Goal: Navigation & Orientation: Find specific page/section

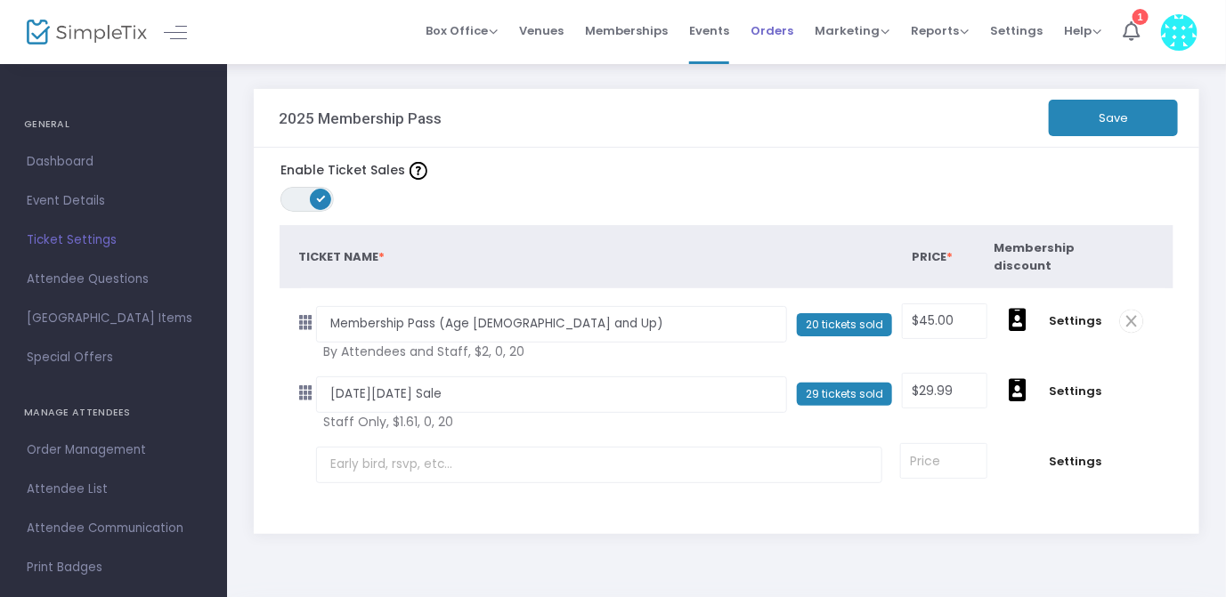
click at [768, 20] on span "Orders" at bounding box center [772, 30] width 43 height 45
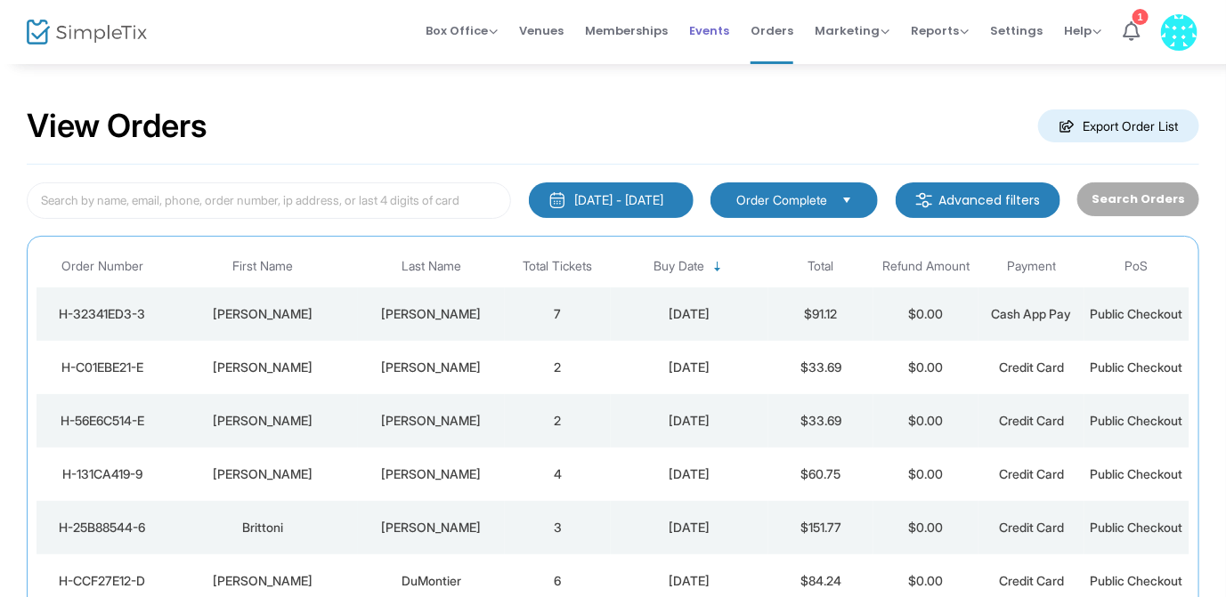
click at [719, 28] on span "Events" at bounding box center [709, 30] width 40 height 45
